Goal: Task Accomplishment & Management: Complete application form

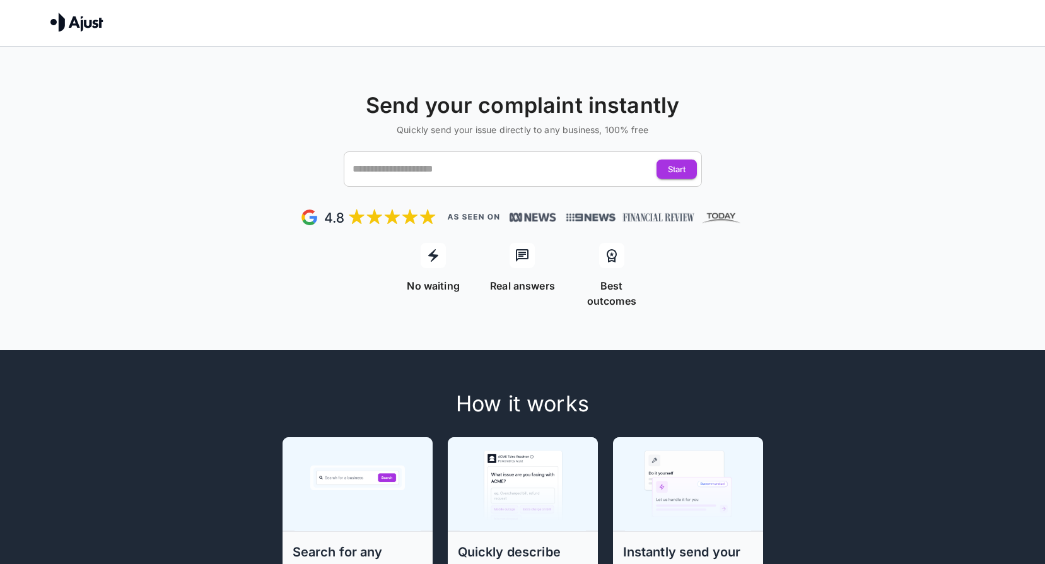
scroll to position [315, 0]
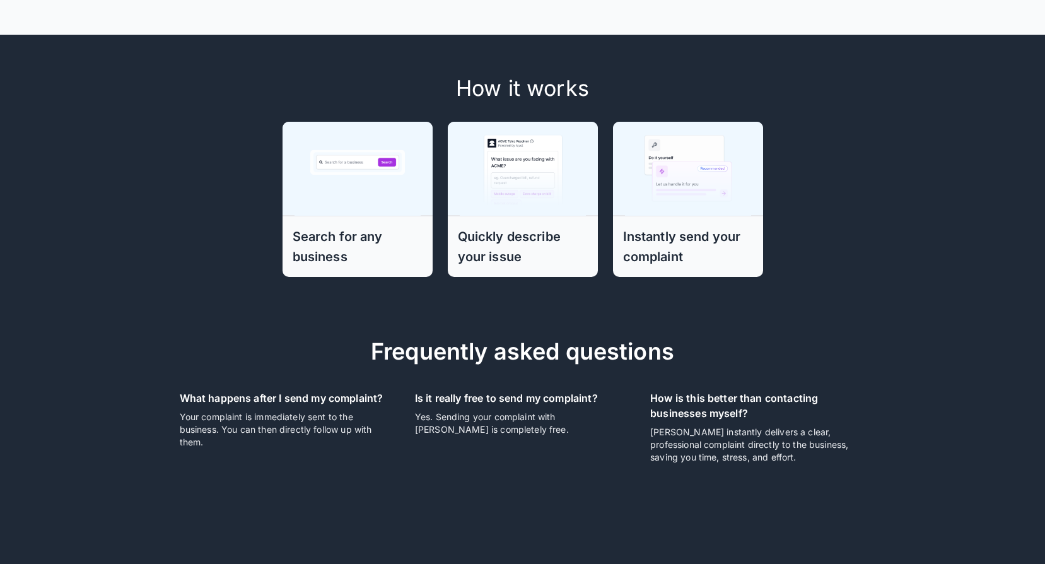
click at [339, 226] on h6 "Search for any business" at bounding box center [358, 246] width 130 height 40
click at [375, 142] on img at bounding box center [357, 168] width 126 height 95
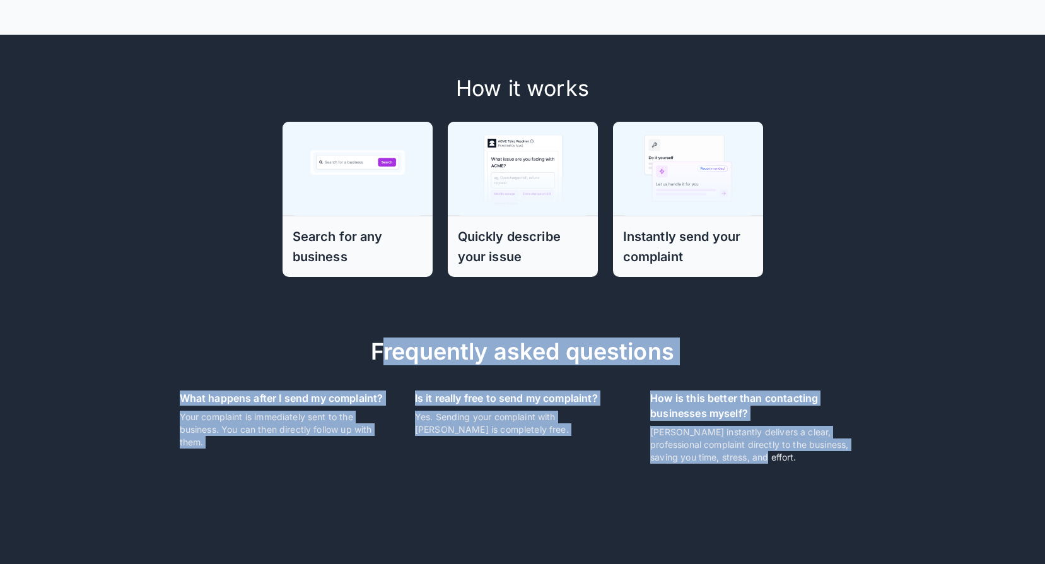
drag, startPoint x: 379, startPoint y: 338, endPoint x: 930, endPoint y: 493, distance: 572.6
click at [930, 493] on div "How it works Search for any business Quickly describe your issue Instantly send…" at bounding box center [522, 317] width 1045 height 564
click at [806, 426] on p "[PERSON_NAME] instantly delivers a clear, professional complaint directly to th…" at bounding box center [757, 445] width 215 height 38
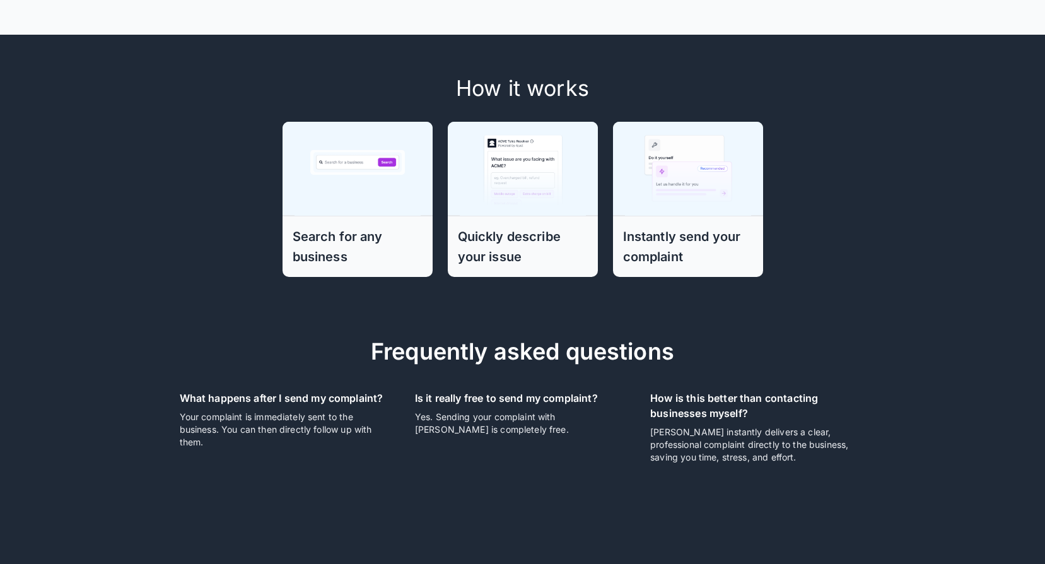
click at [687, 233] on h6 "Instantly send your complaint" at bounding box center [688, 246] width 130 height 40
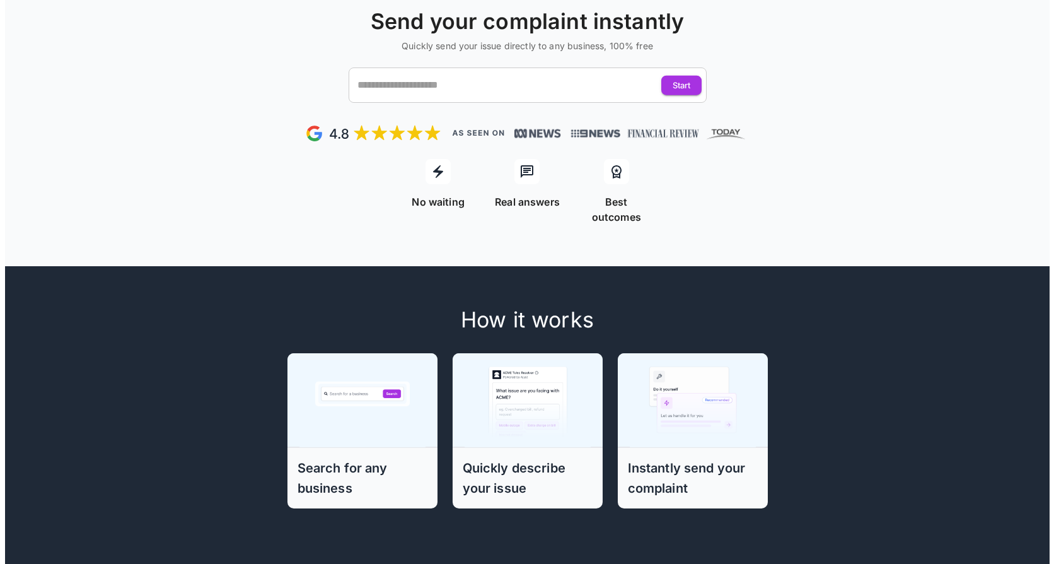
scroll to position [0, 0]
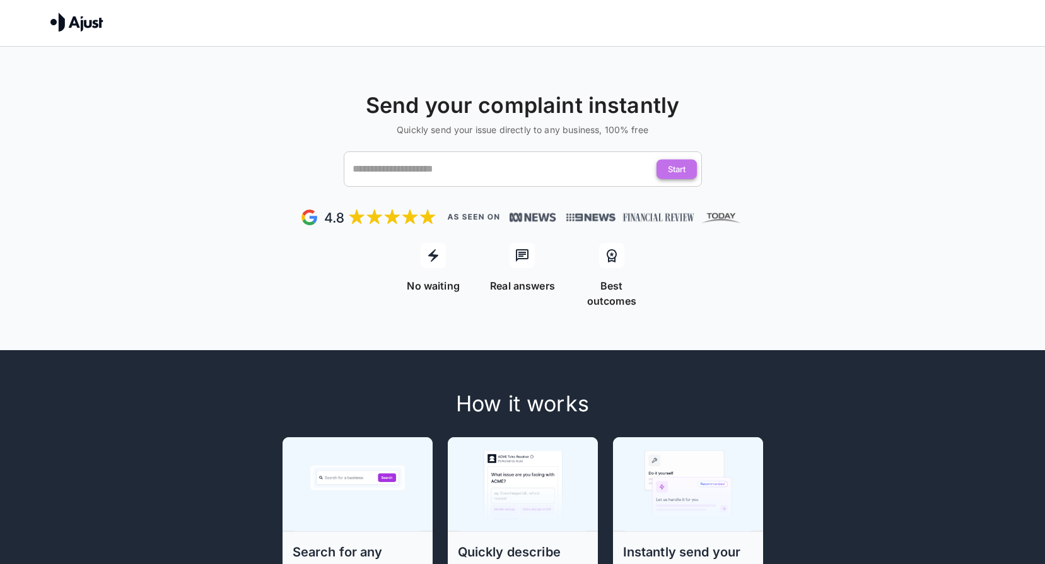
click at [673, 166] on button "Start" at bounding box center [676, 170] width 40 height 20
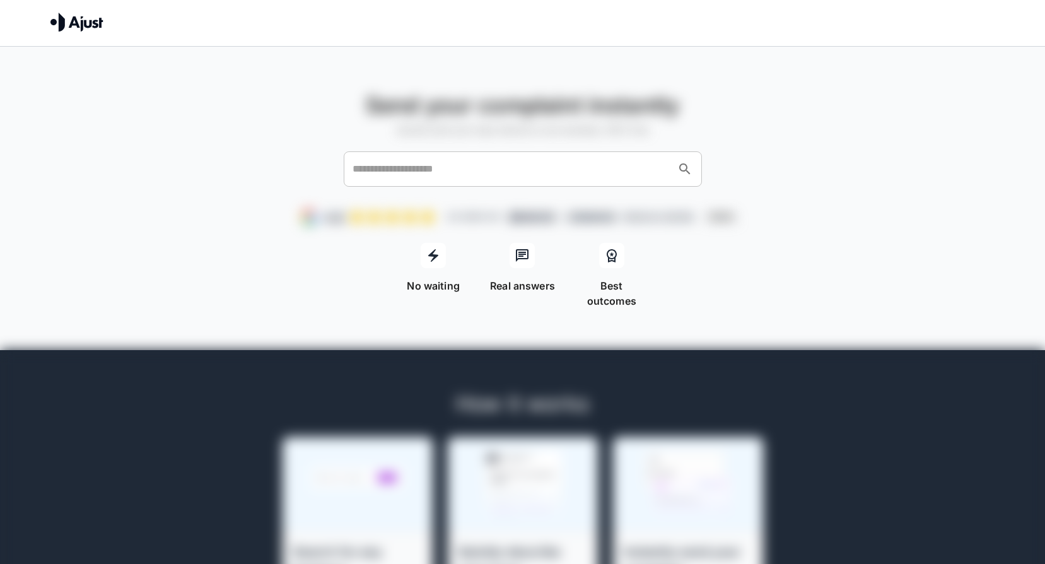
click at [568, 172] on input "text" at bounding box center [510, 169] width 323 height 24
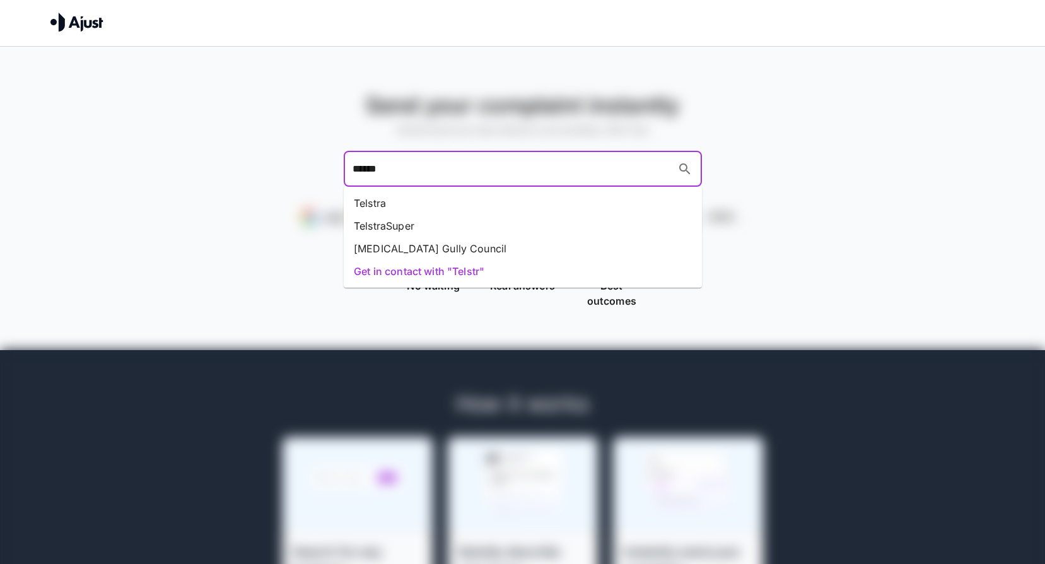
type input "*******"
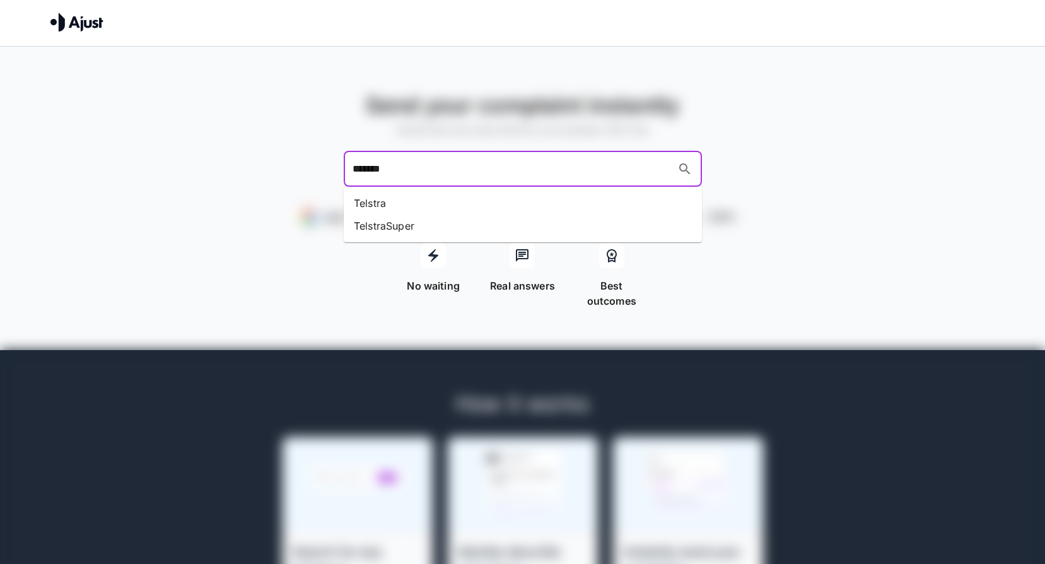
click at [439, 194] on li "Telstra" at bounding box center [523, 203] width 358 height 23
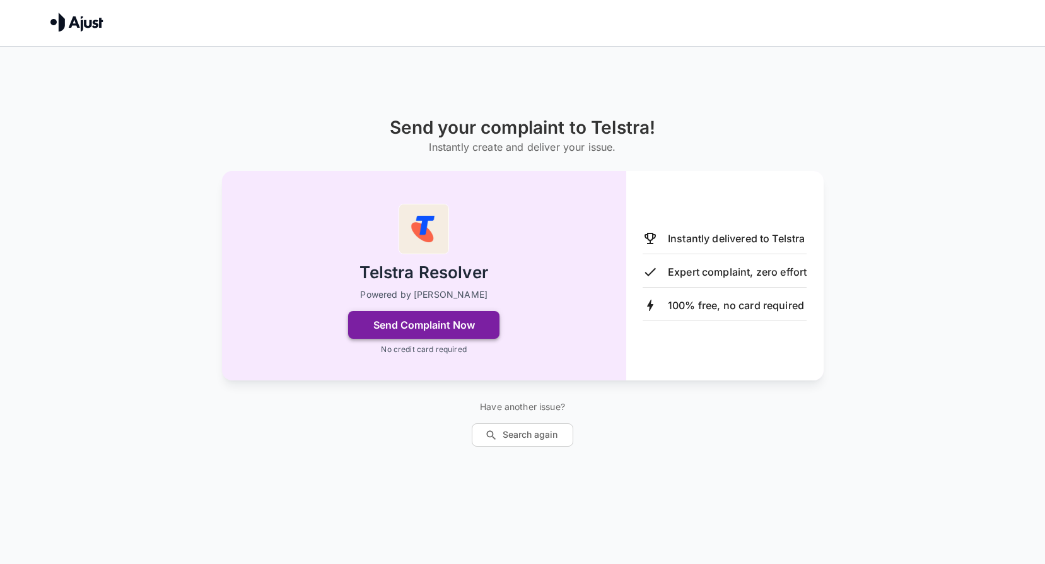
click at [445, 325] on button "Send Complaint Now" at bounding box center [423, 325] width 151 height 28
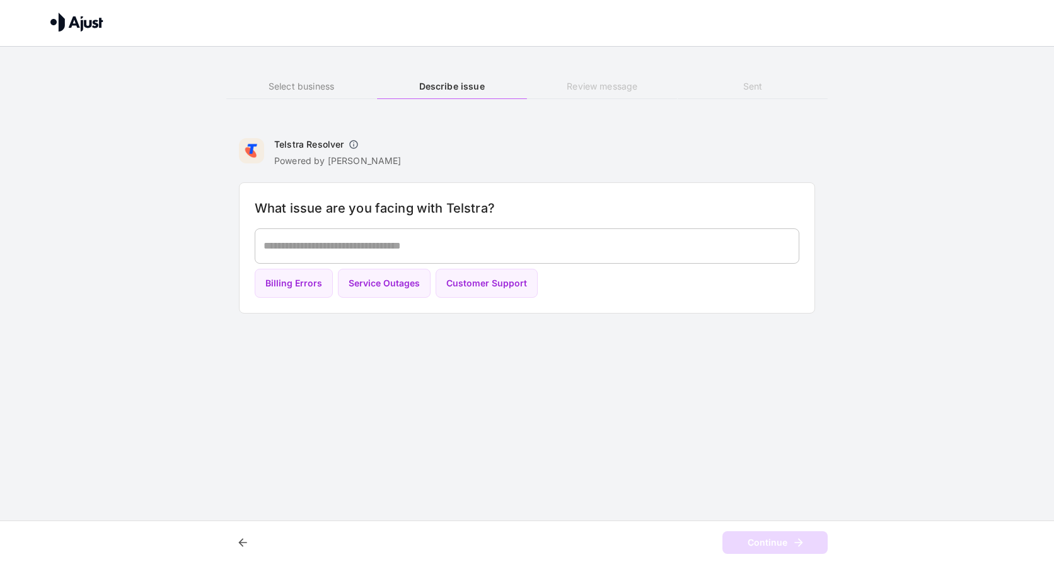
click at [453, 326] on html "We help resolve your complaints Select business Describe issue Review message S…" at bounding box center [527, 163] width 1054 height 326
